Goal: Find specific page/section: Find specific page/section

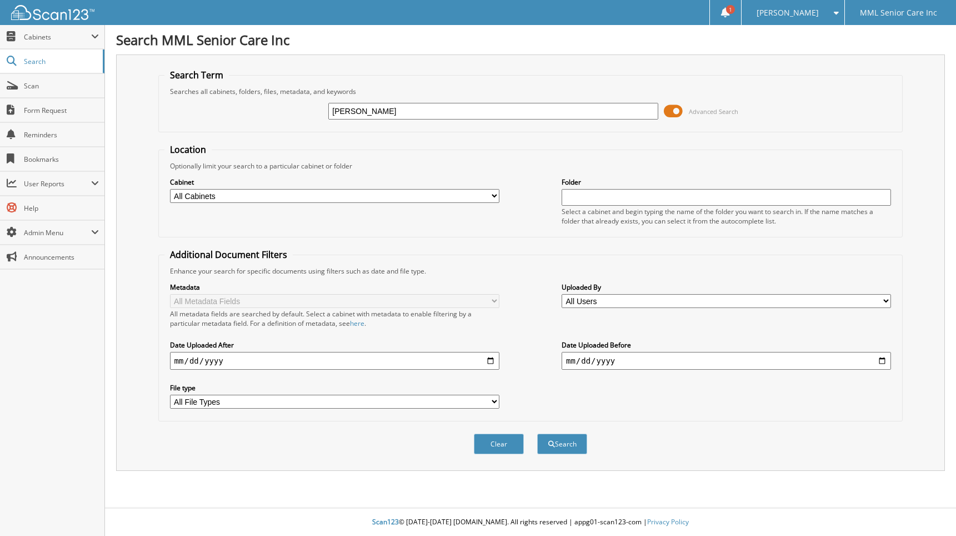
type input "[PERSON_NAME]"
click at [537, 434] on button "Search" at bounding box center [562, 444] width 50 height 21
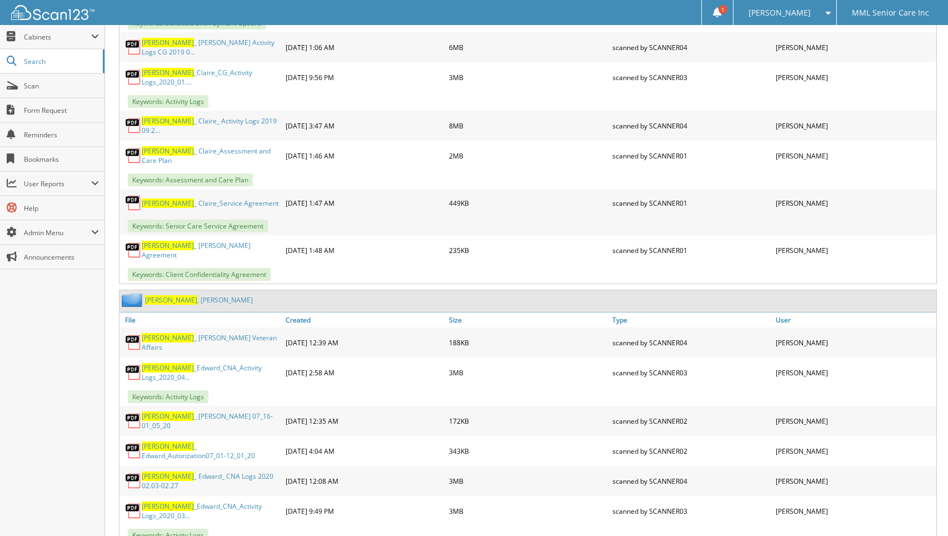
scroll to position [1157, 0]
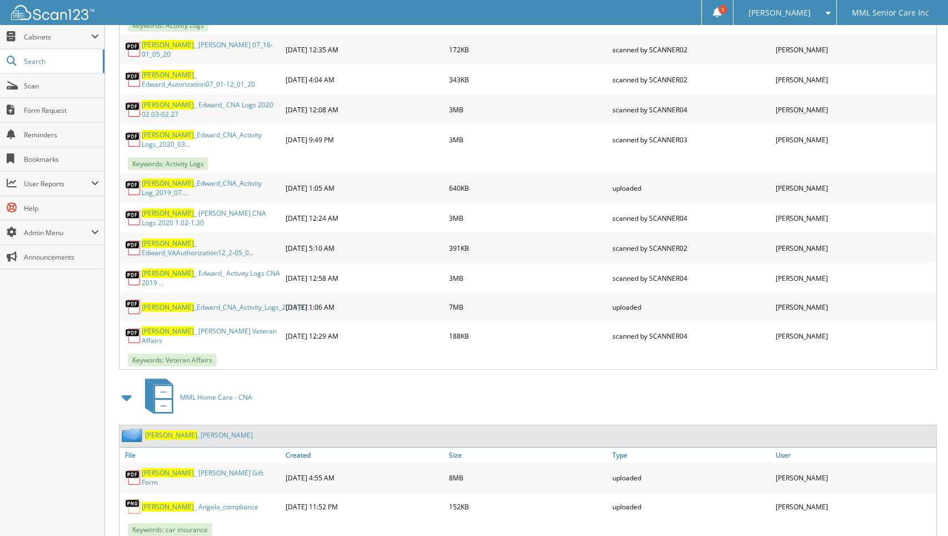
click at [175, 430] on link "Kane , Angela" at bounding box center [199, 434] width 108 height 9
